Goal: Task Accomplishment & Management: Manage account settings

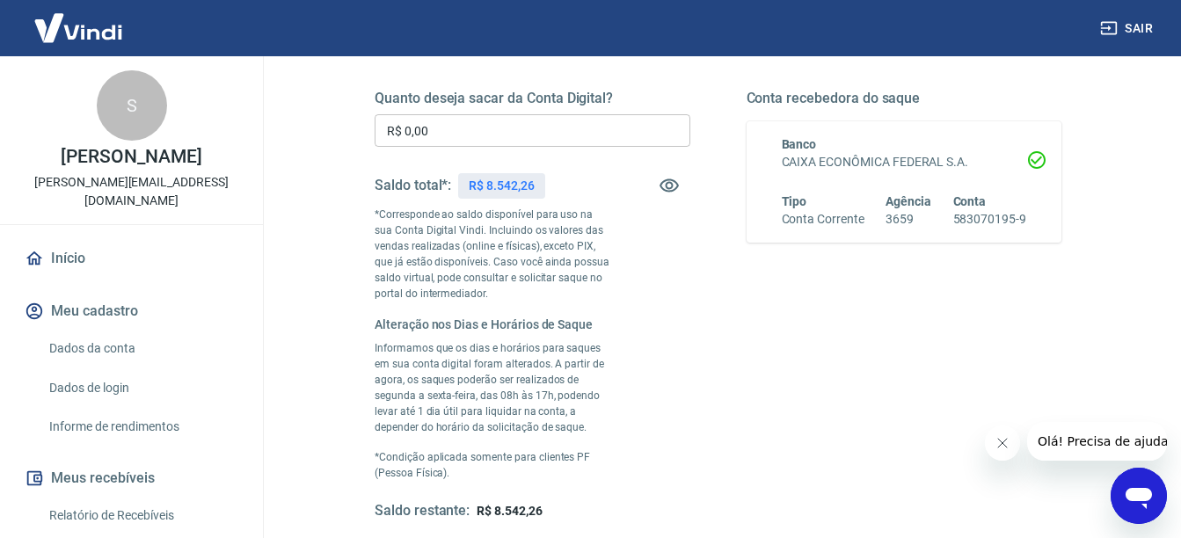
scroll to position [176, 0]
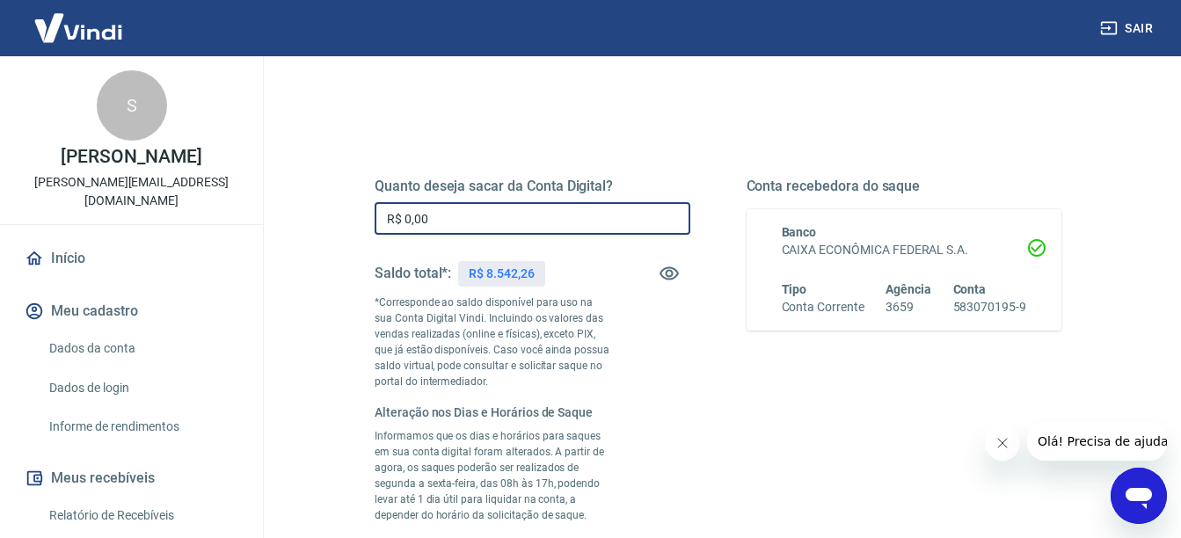
click at [441, 208] on input "R$ 0,00" at bounding box center [533, 218] width 316 height 33
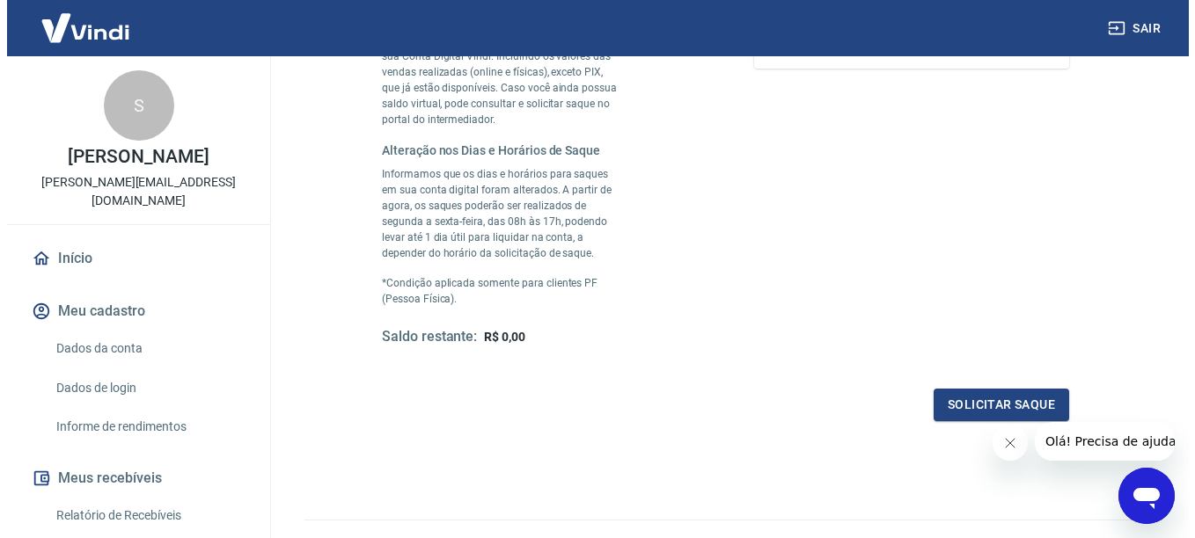
scroll to position [440, 0]
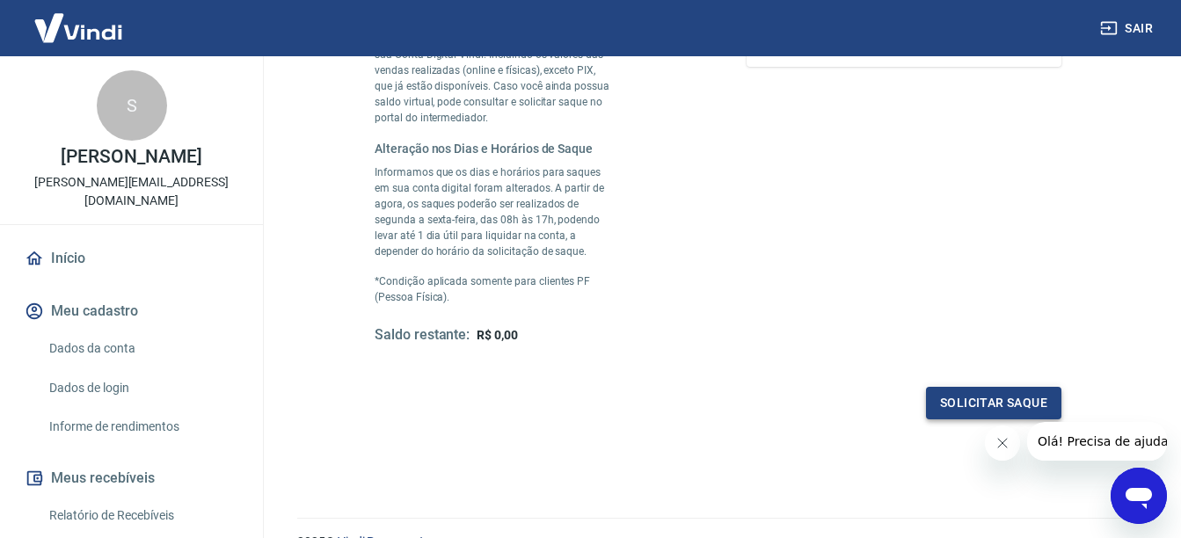
type input "R$ 8.542,26"
click at [976, 400] on button "Solicitar saque" at bounding box center [993, 403] width 135 height 33
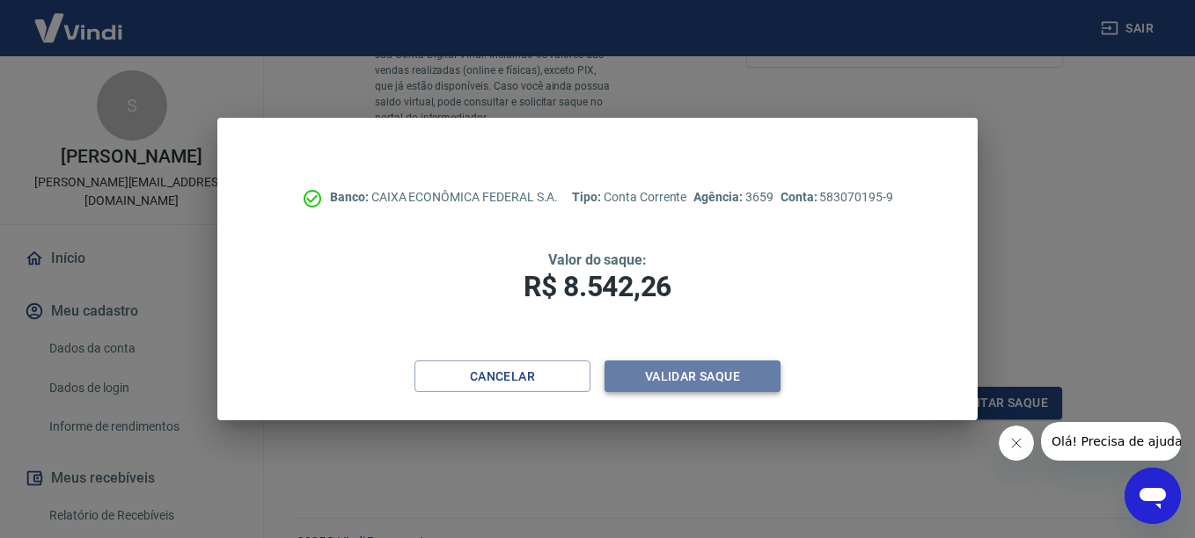
click at [691, 378] on button "Validar saque" at bounding box center [692, 377] width 176 height 33
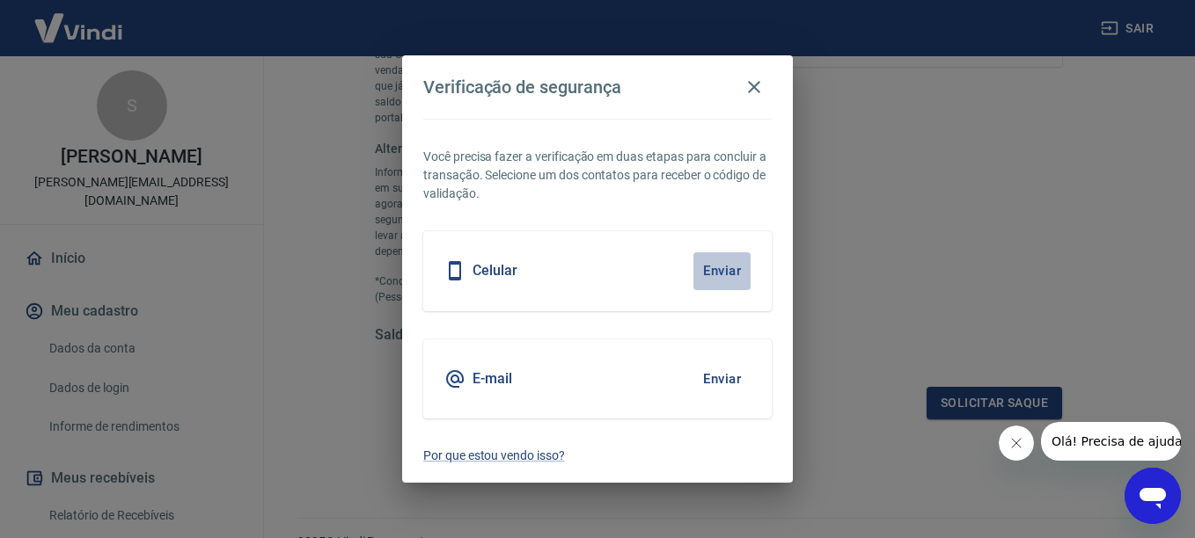
click at [718, 268] on button "Enviar" at bounding box center [721, 270] width 57 height 37
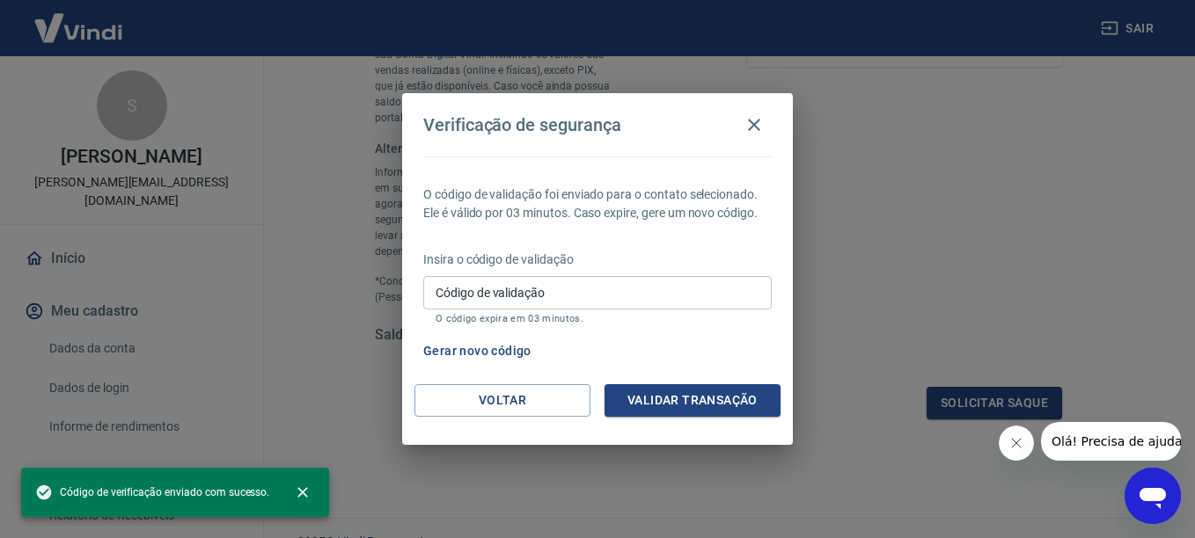
click at [559, 294] on input "Código de validação" at bounding box center [597, 292] width 348 height 33
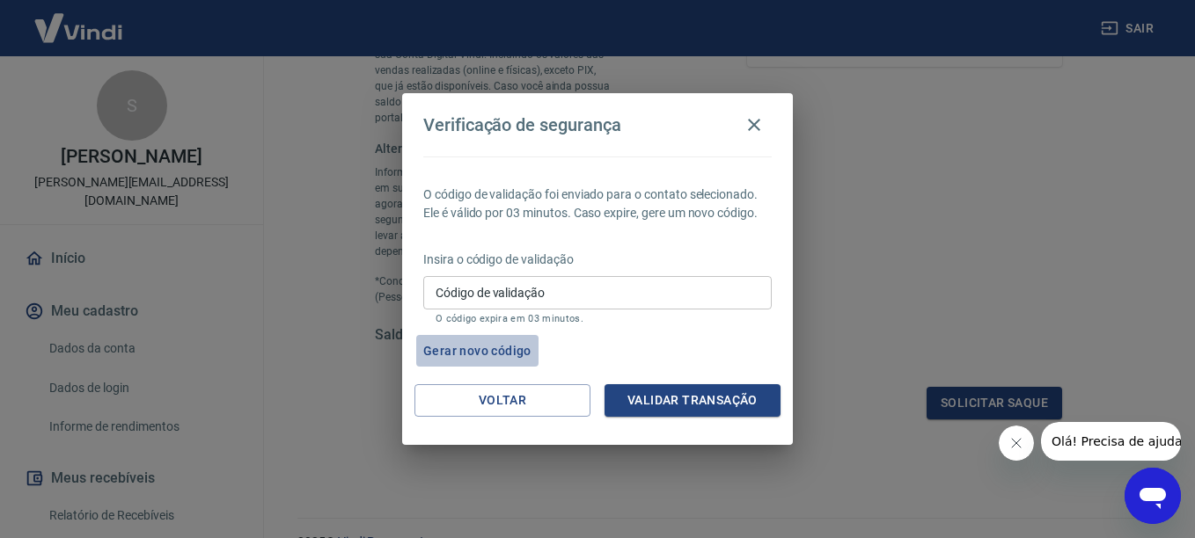
click at [496, 350] on button "Gerar novo código" at bounding box center [477, 351] width 122 height 33
click at [547, 296] on input "Código de validação" at bounding box center [597, 292] width 348 height 33
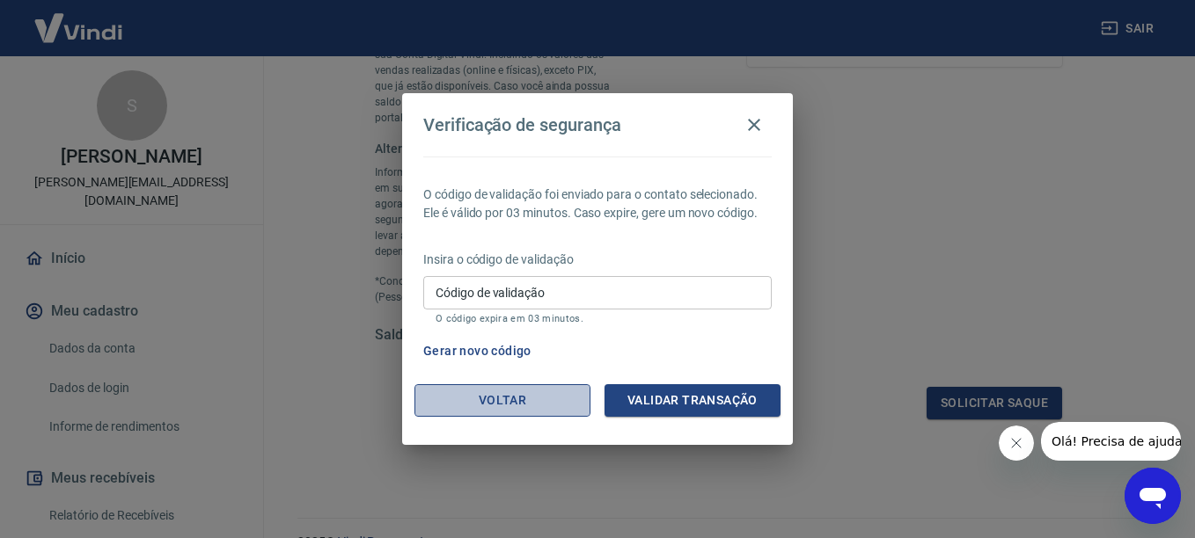
click at [515, 403] on button "Voltar" at bounding box center [502, 400] width 176 height 33
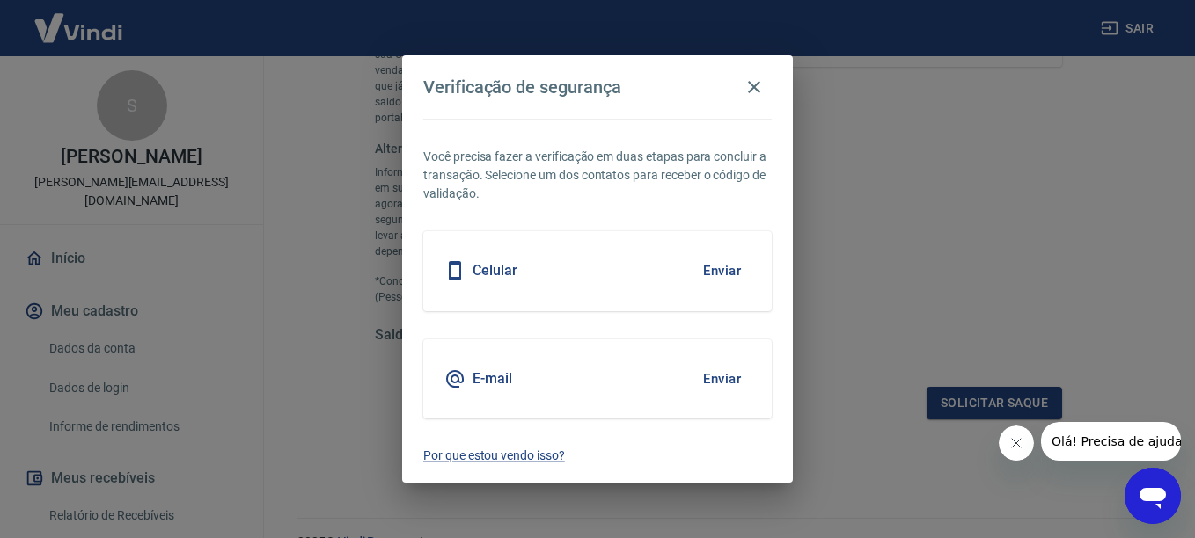
click at [720, 379] on button "Enviar" at bounding box center [721, 379] width 57 height 37
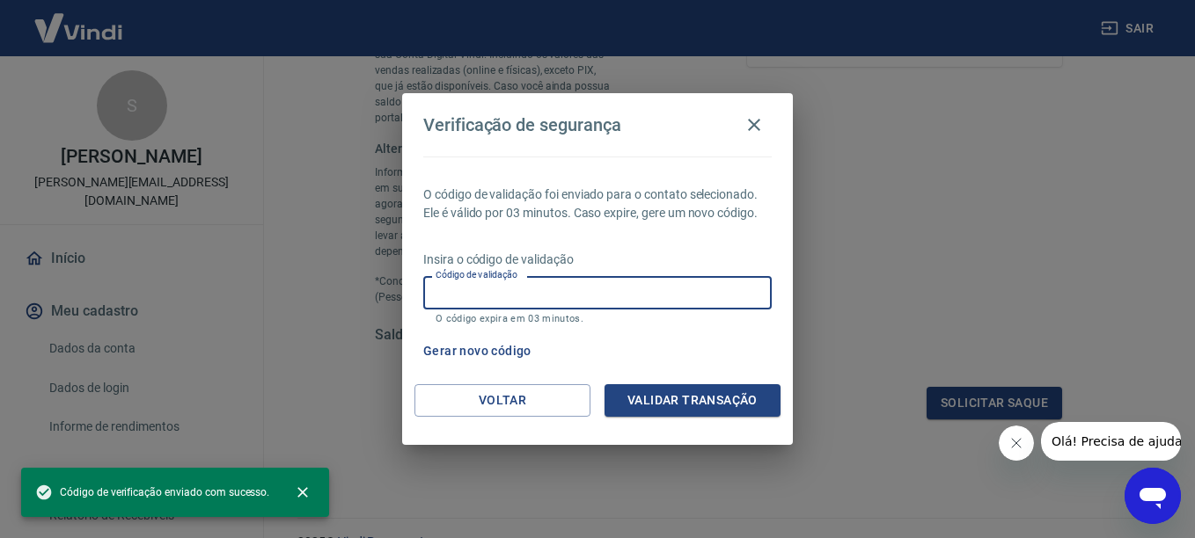
click at [577, 290] on input "Código de validação" at bounding box center [597, 292] width 348 height 33
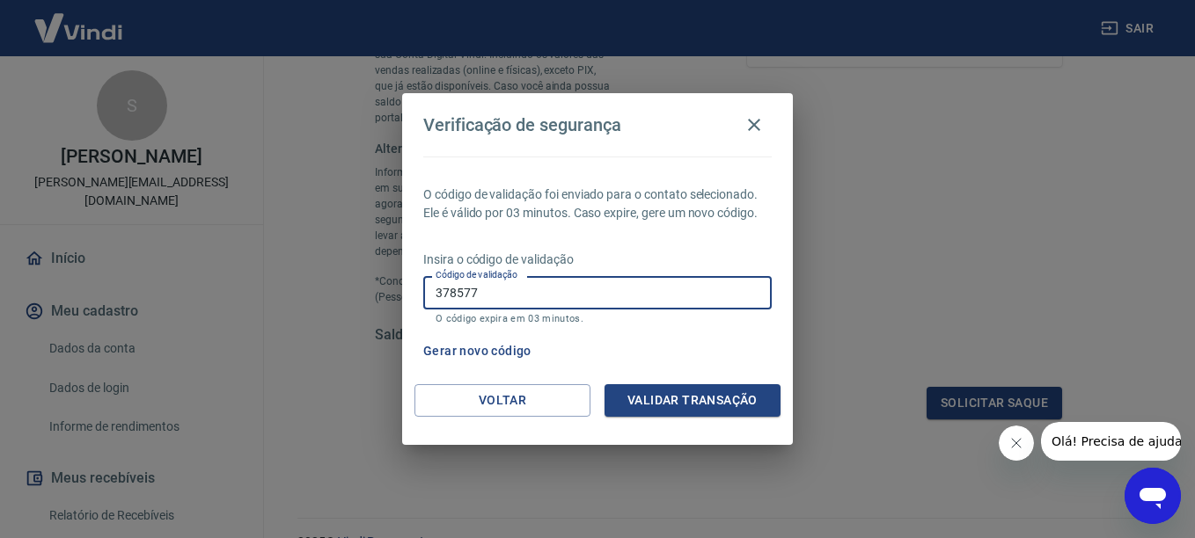
type input "378577"
click at [703, 402] on button "Validar transação" at bounding box center [692, 400] width 176 height 33
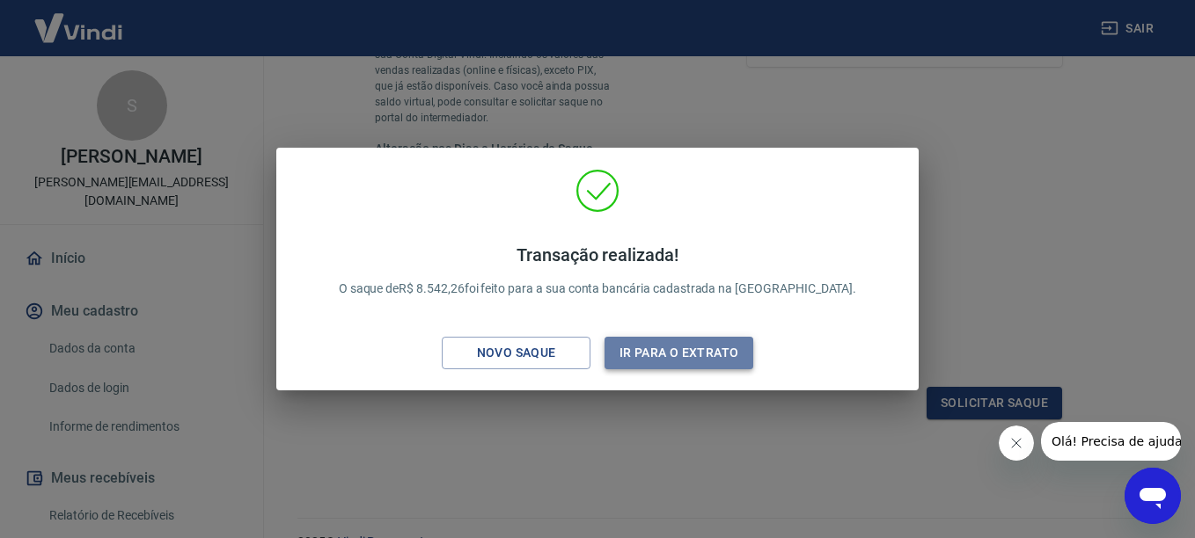
click at [693, 354] on button "Ir para o extrato" at bounding box center [678, 353] width 149 height 33
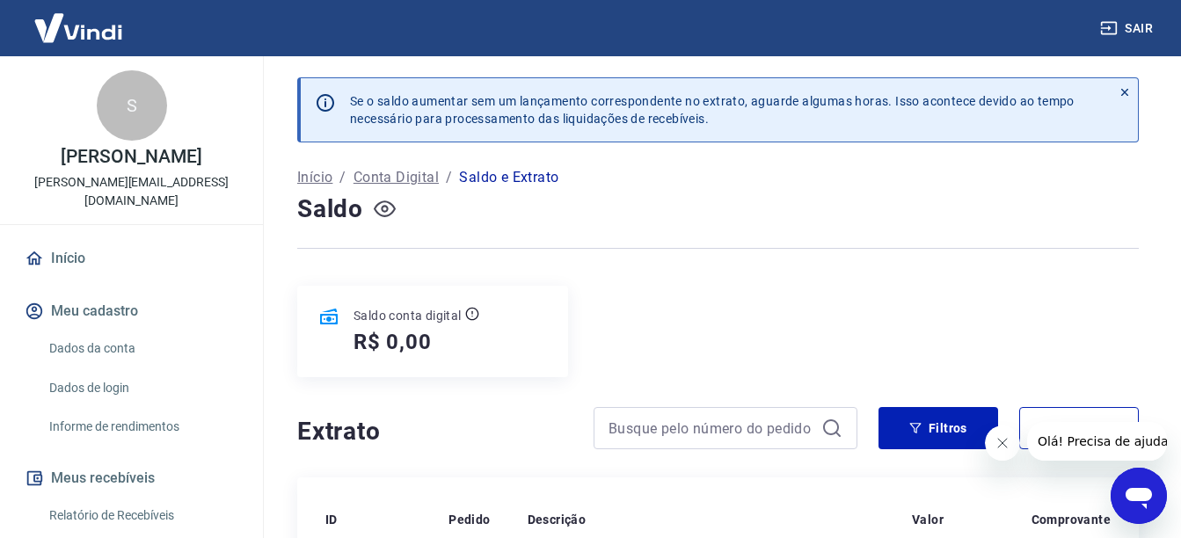
click at [389, 212] on icon "button" at bounding box center [385, 209] width 22 height 22
click at [387, 210] on icon "button" at bounding box center [385, 209] width 22 height 22
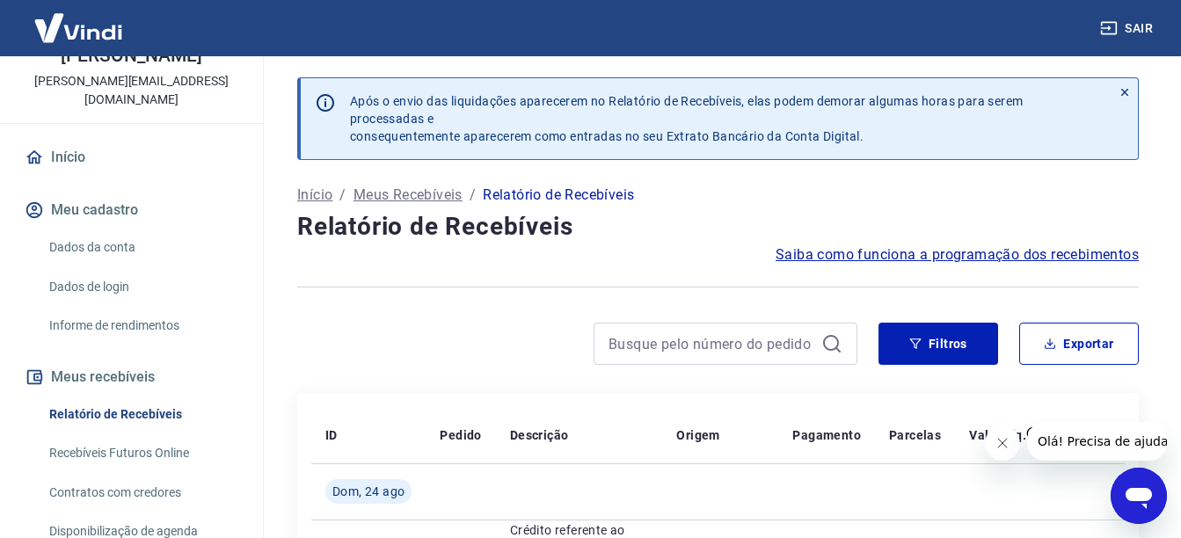
scroll to position [176, 0]
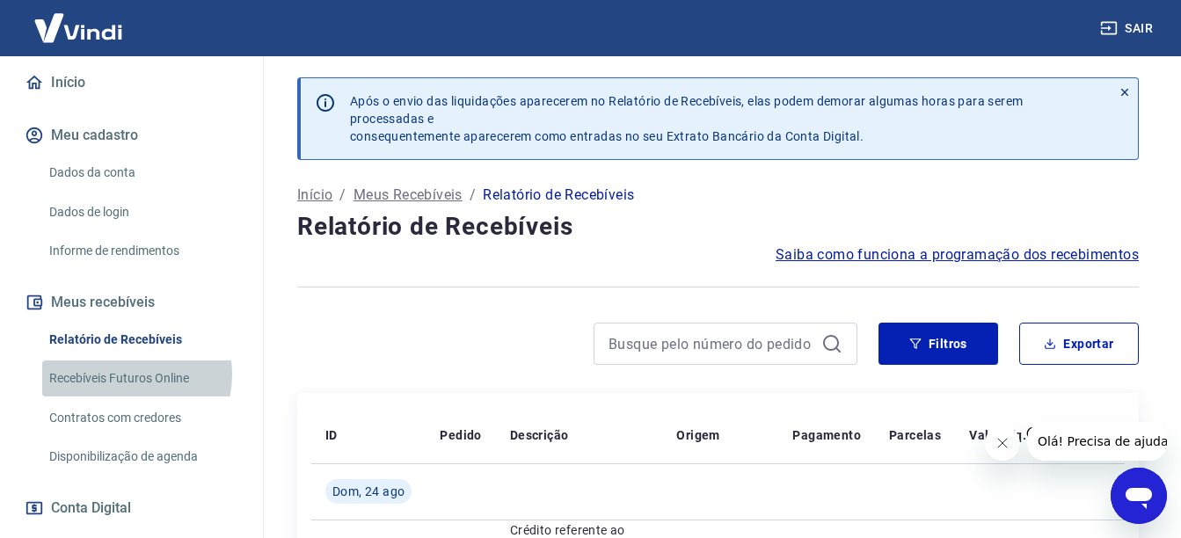
click at [127, 361] on link "Recebíveis Futuros Online" at bounding box center [142, 379] width 200 height 36
